Goal: Information Seeking & Learning: Understand process/instructions

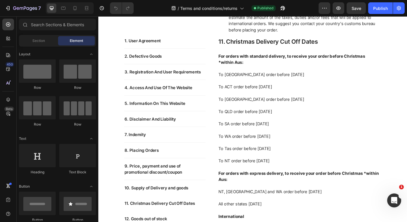
scroll to position [1130, 0]
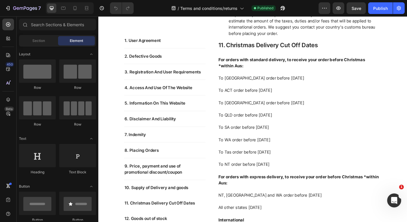
click at [283, 168] on p "To Tas order before [DATE]" at bounding box center [326, 170] width 184 height 7
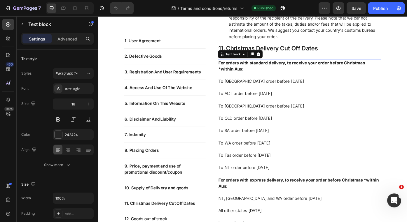
scroll to position [1119, 0]
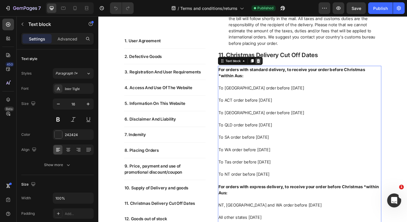
click at [279, 67] on icon at bounding box center [280, 67] width 4 height 4
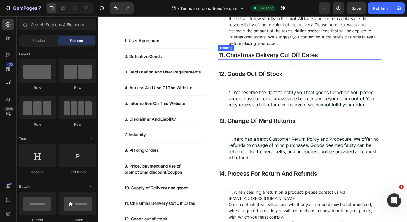
click at [284, 62] on h2 "11. christmas delivery cut off dates" at bounding box center [326, 60] width 185 height 10
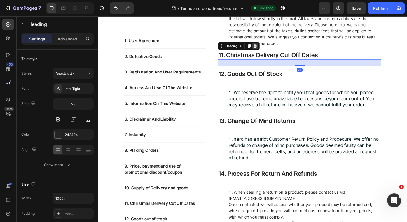
click at [276, 51] on icon at bounding box center [276, 50] width 5 height 5
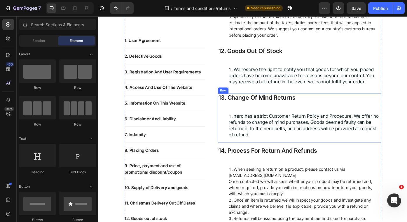
scroll to position [1129, 0]
click at [282, 120] on div "13. change of mind returns Heading nerd has a strict Customer Return Policy and…" at bounding box center [326, 131] width 185 height 55
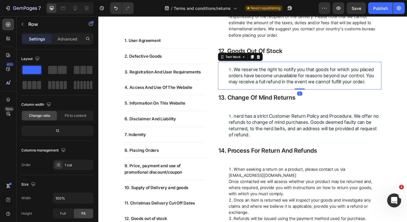
click at [312, 80] on span "We reserve the right to notify you that goods for which you placed orders have …" at bounding box center [328, 83] width 165 height 20
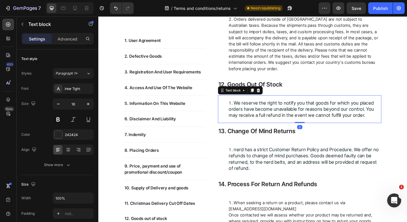
scroll to position [1089, 0]
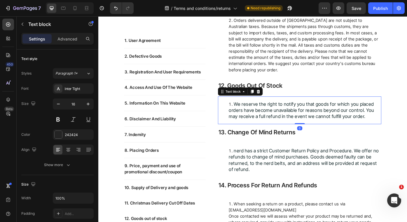
click at [312, 80] on div "Subject to this Agreement, we will supply the goods shown on your order confirm…" at bounding box center [326, 38] width 185 height 94
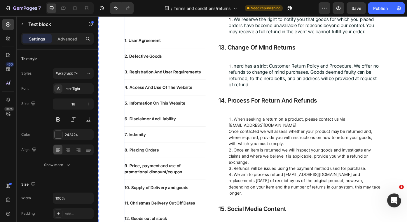
scroll to position [1191, 0]
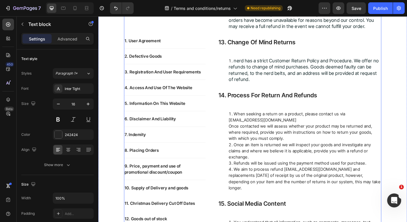
click at [308, 106] on h2 "14. process for return and refunds" at bounding box center [326, 106] width 185 height 10
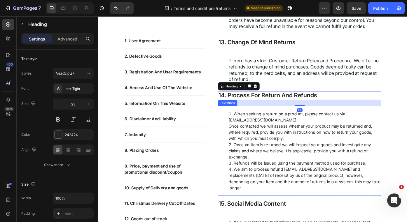
click at [304, 129] on li "When seeking a return on a product, please contact us via [EMAIL_ADDRESS][DOMAI…" at bounding box center [332, 140] width 172 height 35
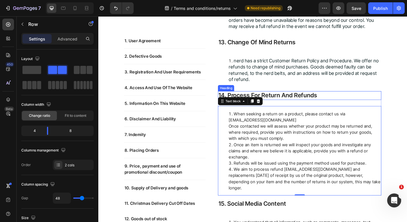
click at [325, 109] on h2 "14. process for return and refunds" at bounding box center [326, 106] width 185 height 10
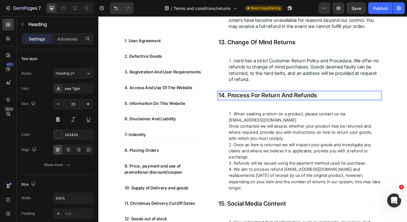
click at [325, 109] on h2 "14. process for return and refunds" at bounding box center [326, 106] width 185 height 10
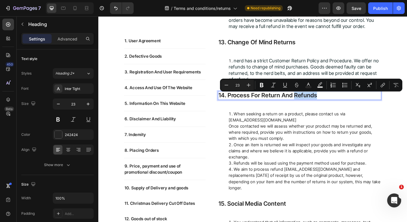
click at [325, 109] on p "14. process for return and refunds" at bounding box center [326, 106] width 184 height 9
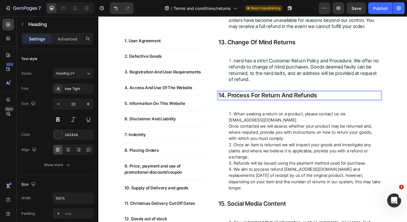
click at [347, 109] on p "14. process for return and refunds" at bounding box center [326, 106] width 184 height 9
click at [310, 106] on p "14. process for return and refunds" at bounding box center [326, 106] width 184 height 9
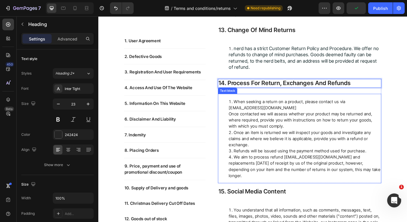
scroll to position [1207, 0]
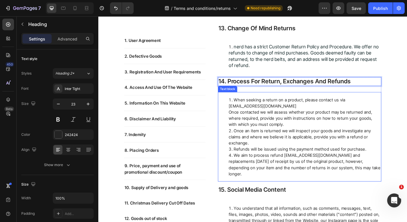
click at [364, 187] on li "We aim to process refund [EMAIL_ADDRESS][DOMAIN_NAME] and replacements [DATE] o…" at bounding box center [332, 185] width 172 height 28
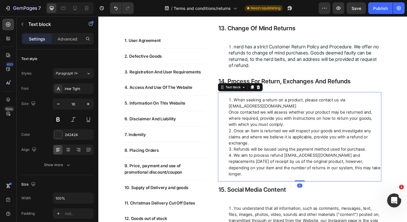
click at [364, 187] on li "We aim to process refund [EMAIL_ADDRESS][DOMAIN_NAME] and replacements [DATE] o…" at bounding box center [332, 185] width 172 height 28
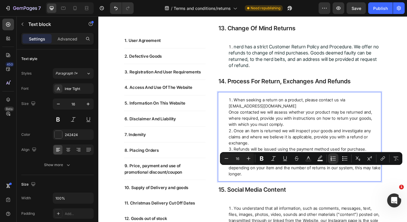
click at [383, 192] on li "We aim to process refund [EMAIL_ADDRESS][DOMAIN_NAME] and replacements [DATE] o…" at bounding box center [332, 185] width 172 height 28
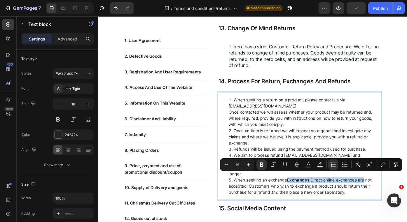
drag, startPoint x: 308, startPoint y: 197, endPoint x: 393, endPoint y: 195, distance: 84.8
click at [393, 199] on li "When seeking an exchange Exchanges: Direct online exchanges are not accepted. C…" at bounding box center [332, 209] width 172 height 21
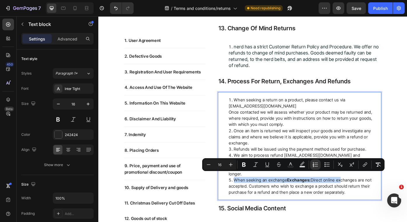
drag, startPoint x: 250, startPoint y: 197, endPoint x: 366, endPoint y: 198, distance: 116.6
click at [366, 199] on li "When seeking an exchange Exchanges: Direct online exchanges are not accepted. C…" at bounding box center [332, 209] width 172 height 21
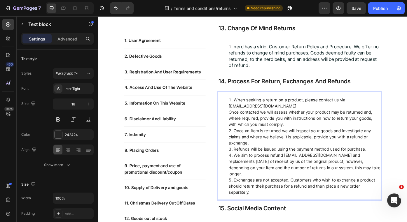
click at [405, 205] on li "Exchanges are not accepted. Customers who wish to exchange a product should ret…" at bounding box center [332, 209] width 172 height 21
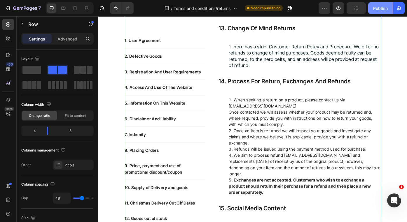
click at [379, 10] on div "Publish" at bounding box center [380, 8] width 15 height 6
